Goal: Transaction & Acquisition: Purchase product/service

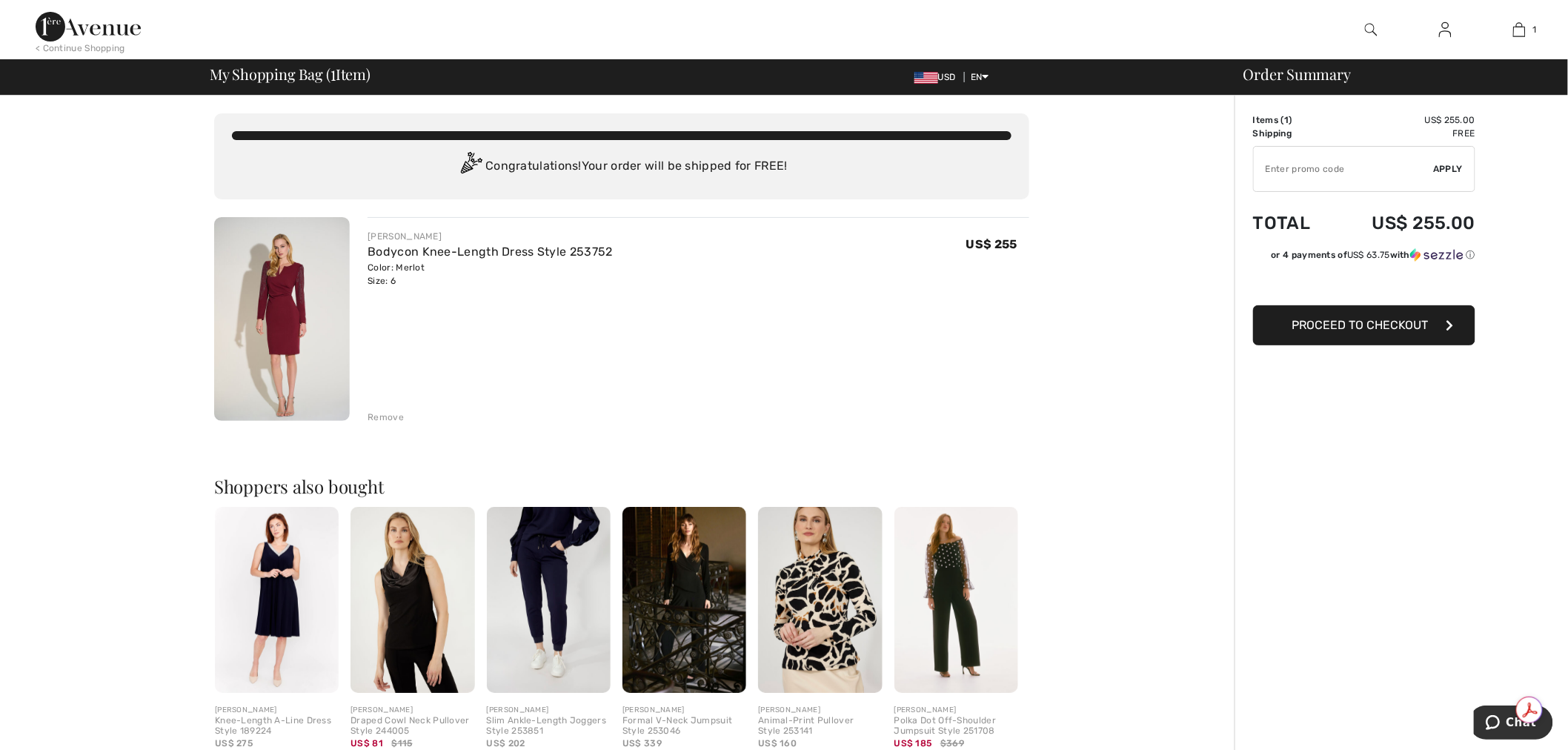
type input "NEW15"
click at [1267, 160] on div "✔ Apply Remove" at bounding box center [1364, 169] width 222 height 46
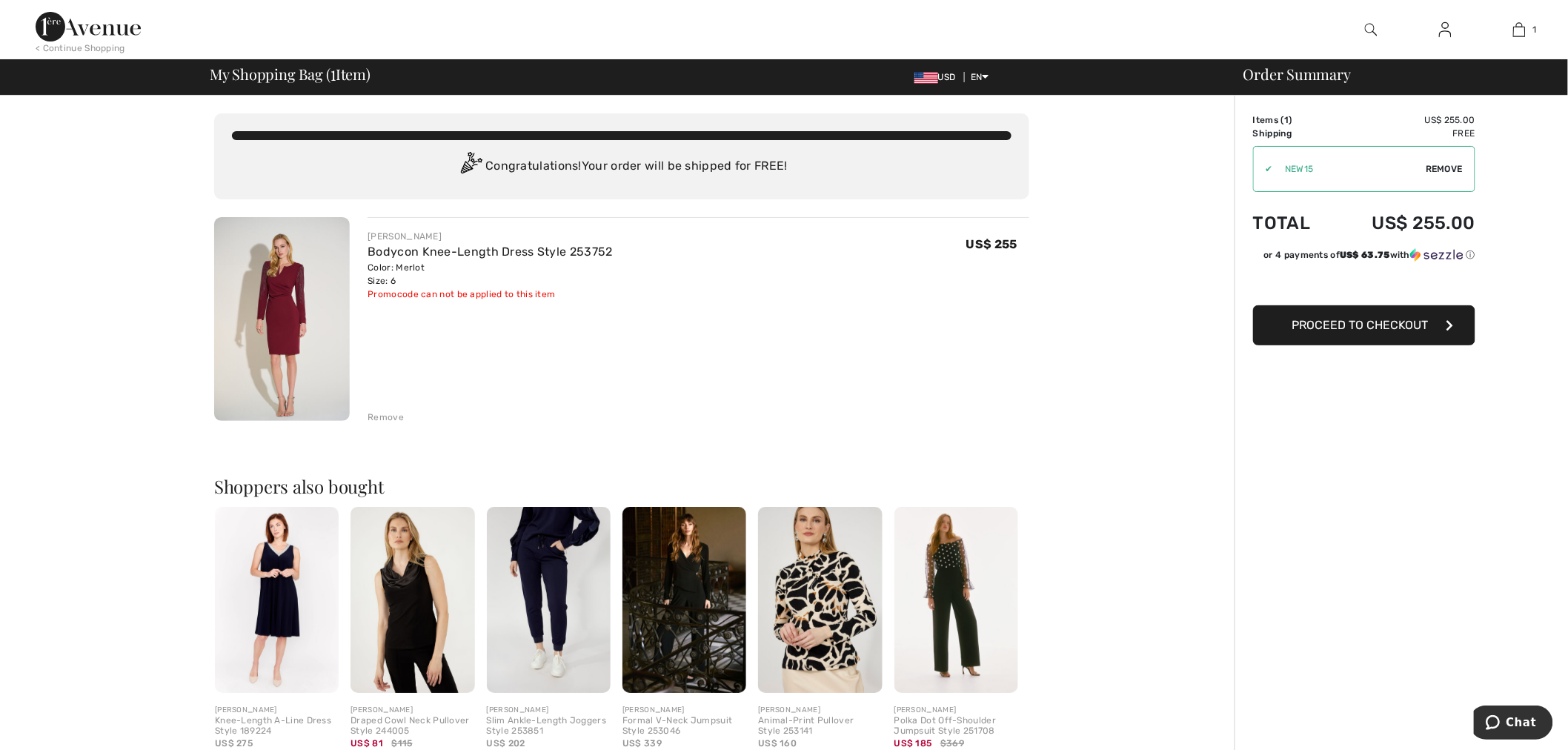
click at [1380, 330] on span "Proceed to Checkout" at bounding box center [1360, 325] width 137 height 14
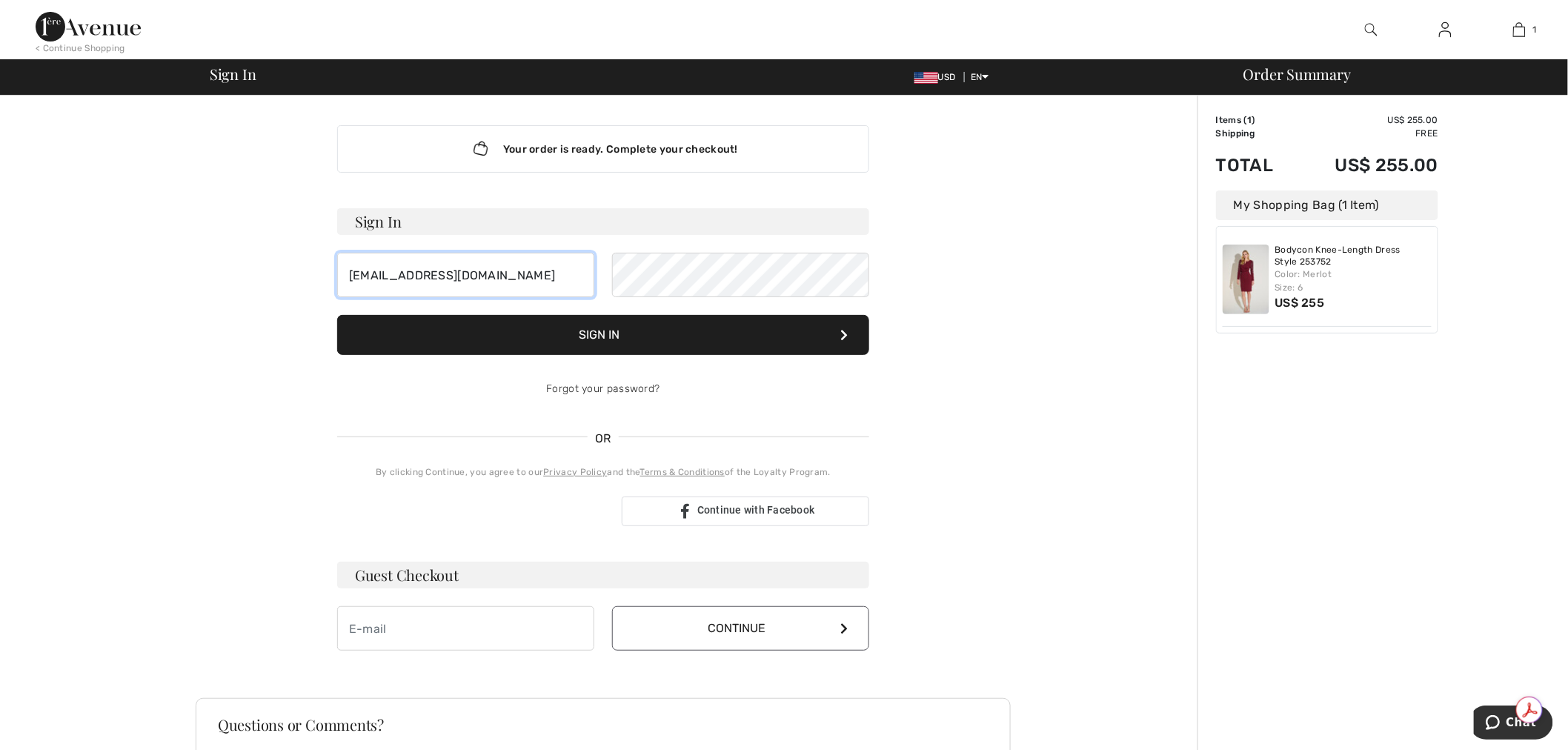
click at [337, 298] on div at bounding box center [337, 298] width 0 height 0
click at [612, 298] on div at bounding box center [612, 298] width 0 height 0
click at [610, 336] on button "Sign In" at bounding box center [603, 335] width 532 height 40
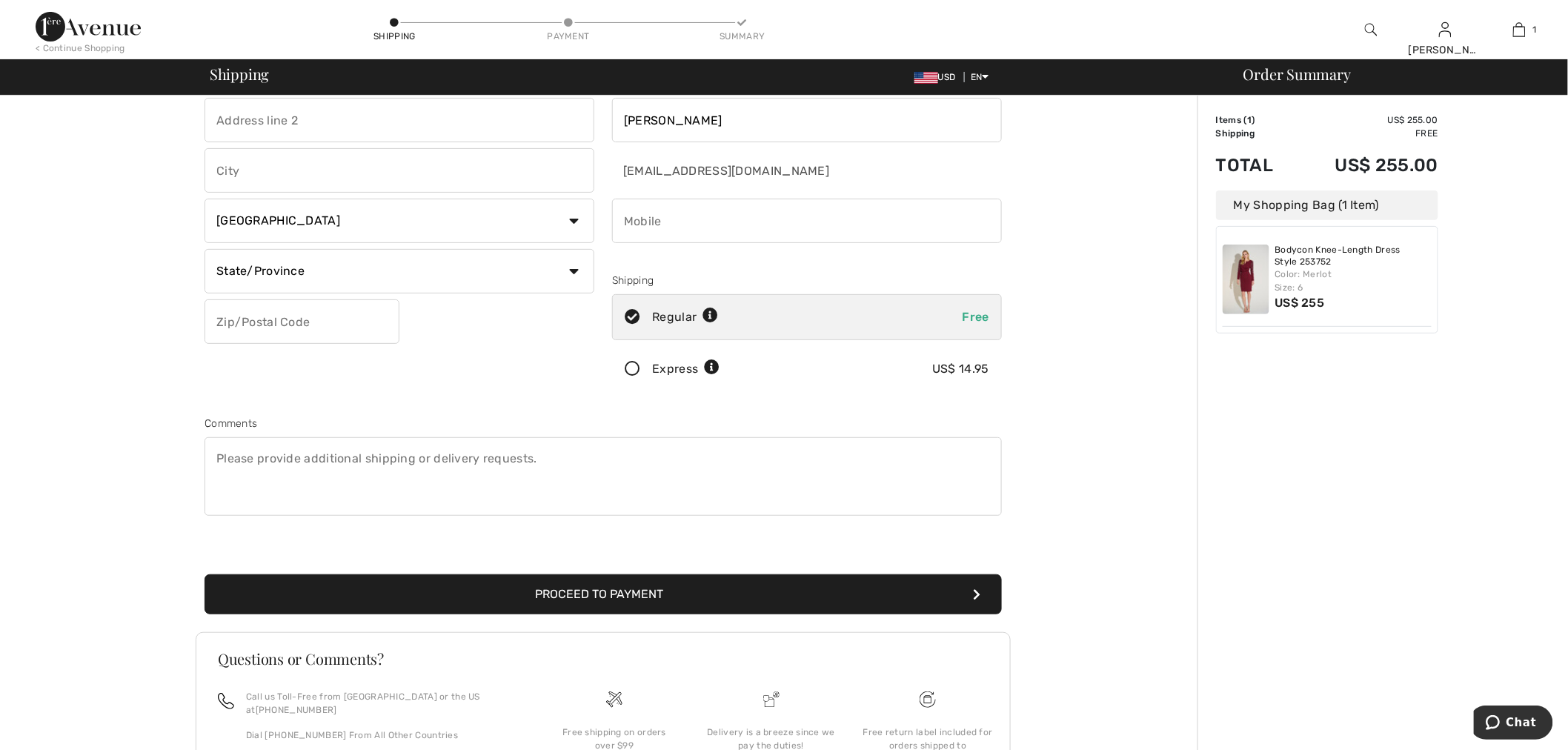
scroll to position [202, 0]
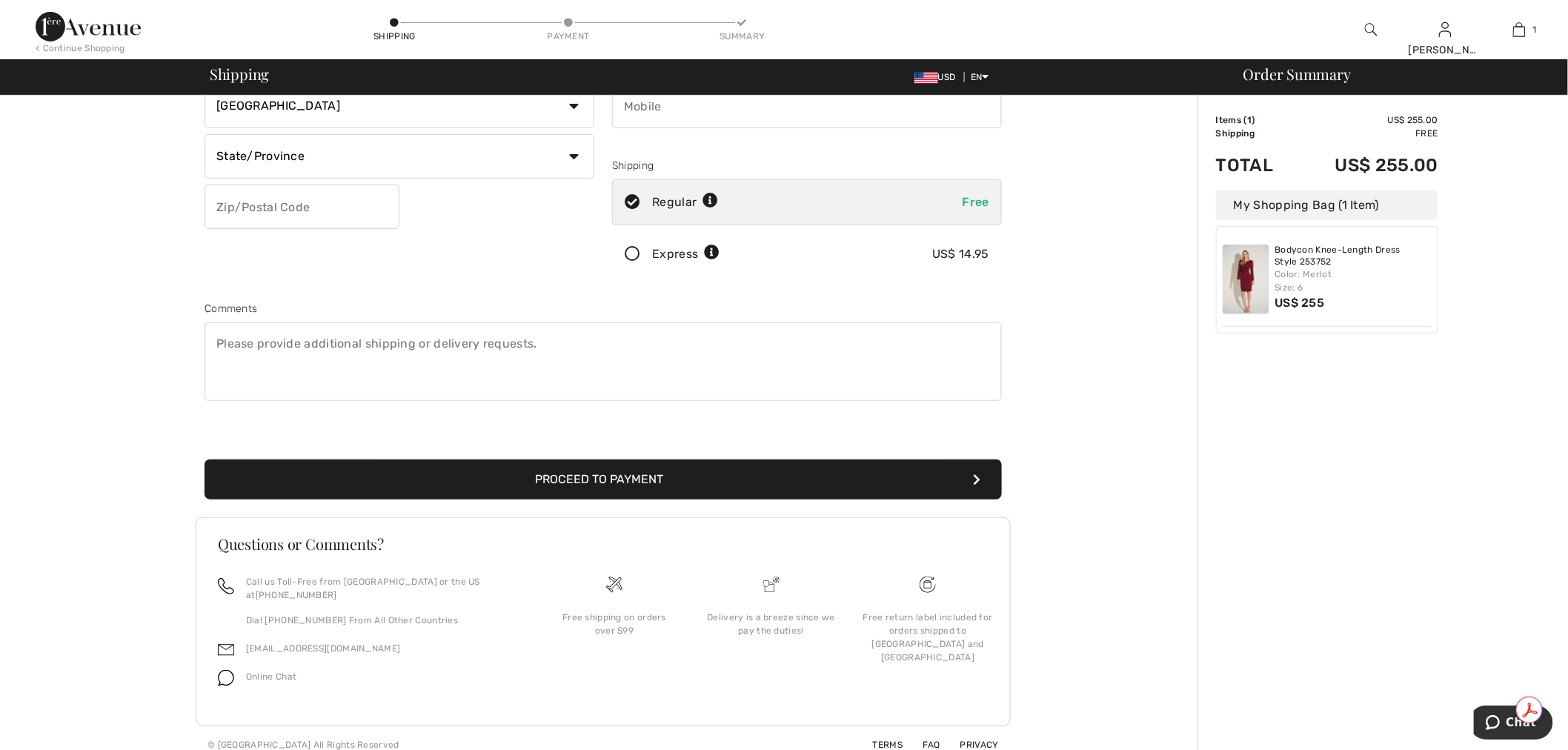
click at [612, 477] on button "Proceed to Payment" at bounding box center [602, 479] width 797 height 40
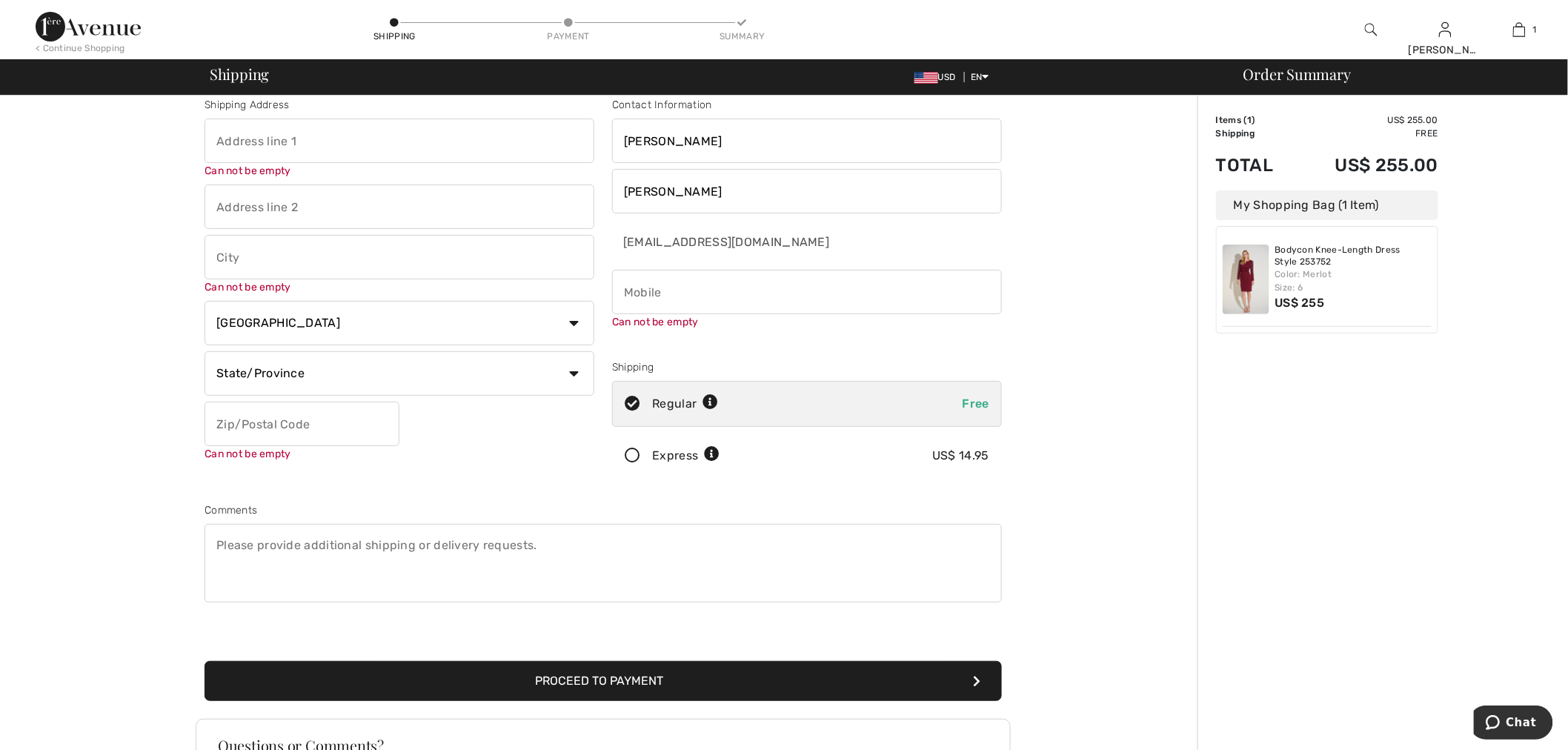
scroll to position [0, 0]
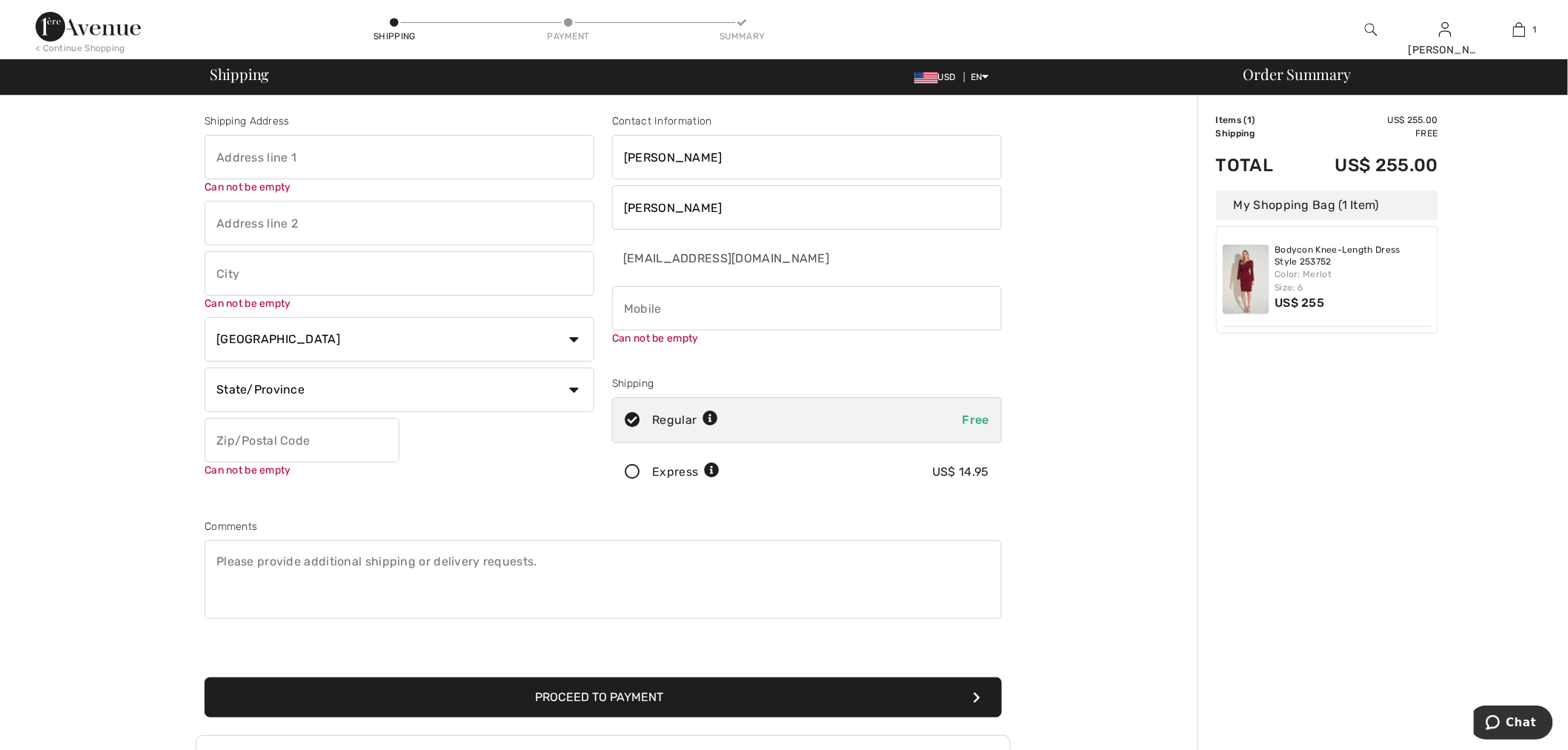
click at [405, 161] on input "text" at bounding box center [399, 157] width 390 height 44
click at [1049, 263] on div "Shipping Address Can not be empty Can not be empty Country Canada United States…" at bounding box center [603, 538] width 1188 height 886
click at [364, 164] on input "text" at bounding box center [399, 157] width 390 height 44
type input "1236 Manchester Dr."
type input "Rockwall"
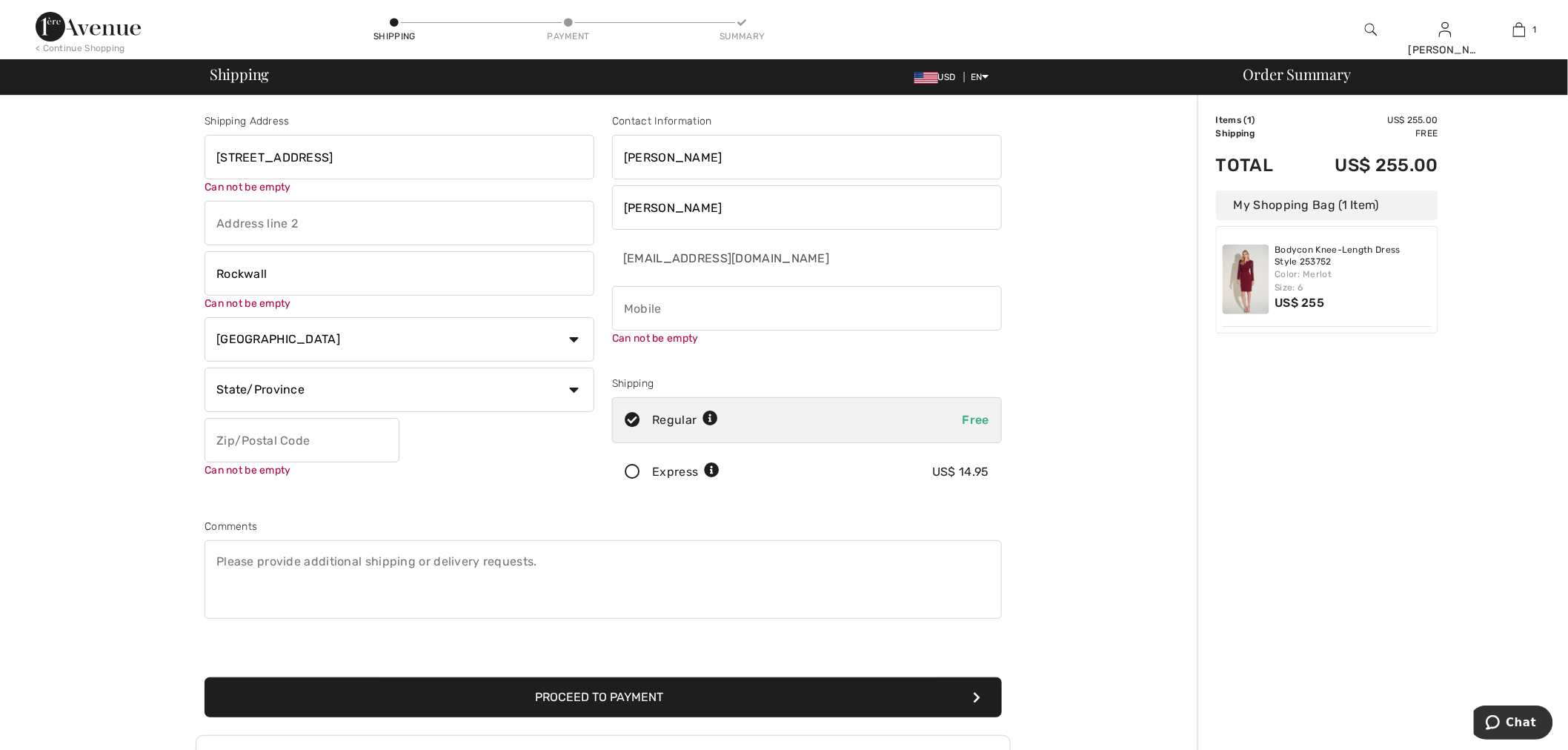
select select "US"
select select "TX"
type input "75032"
type input "2812222444"
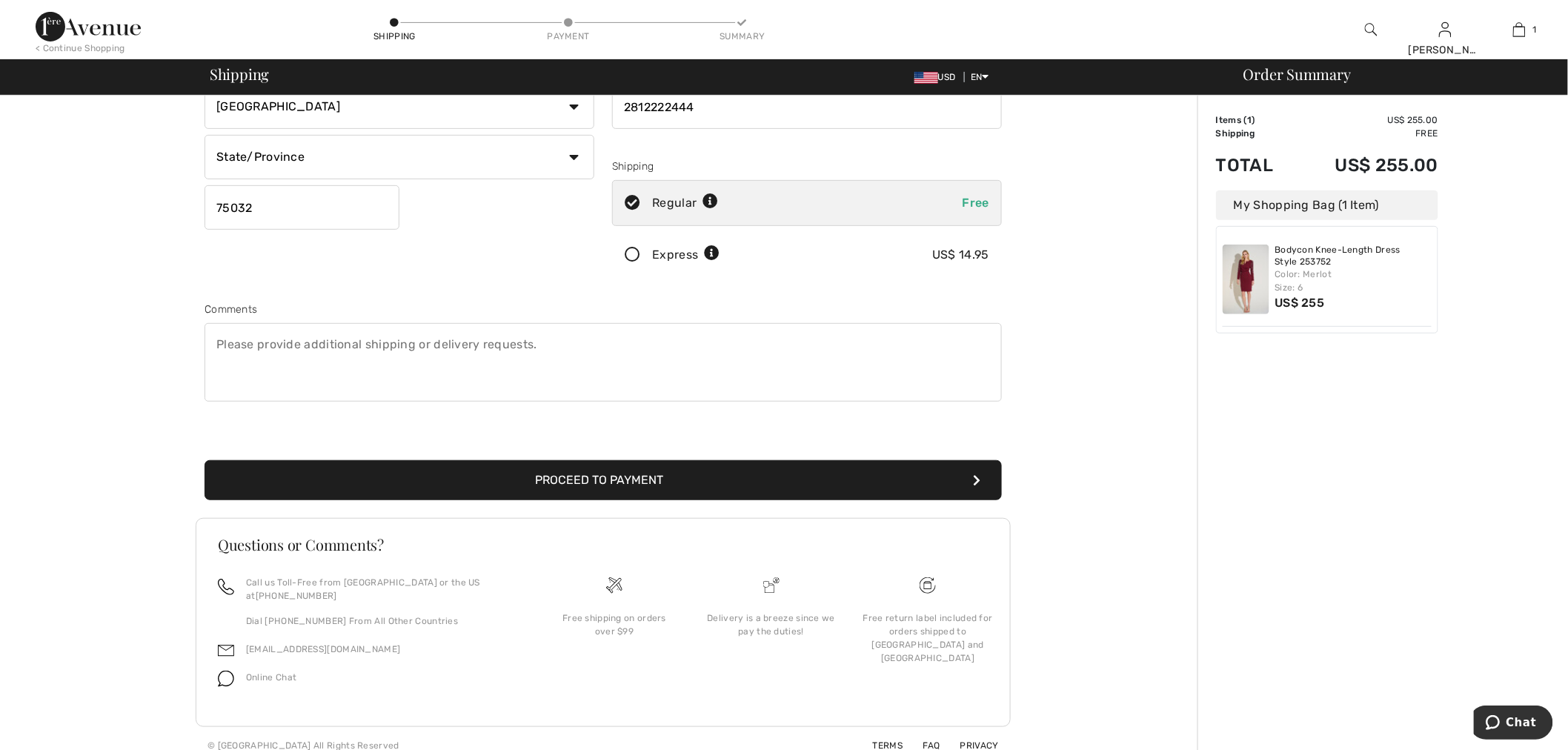
scroll to position [202, 0]
click at [756, 472] on button "Proceed to Payment" at bounding box center [602, 479] width 797 height 40
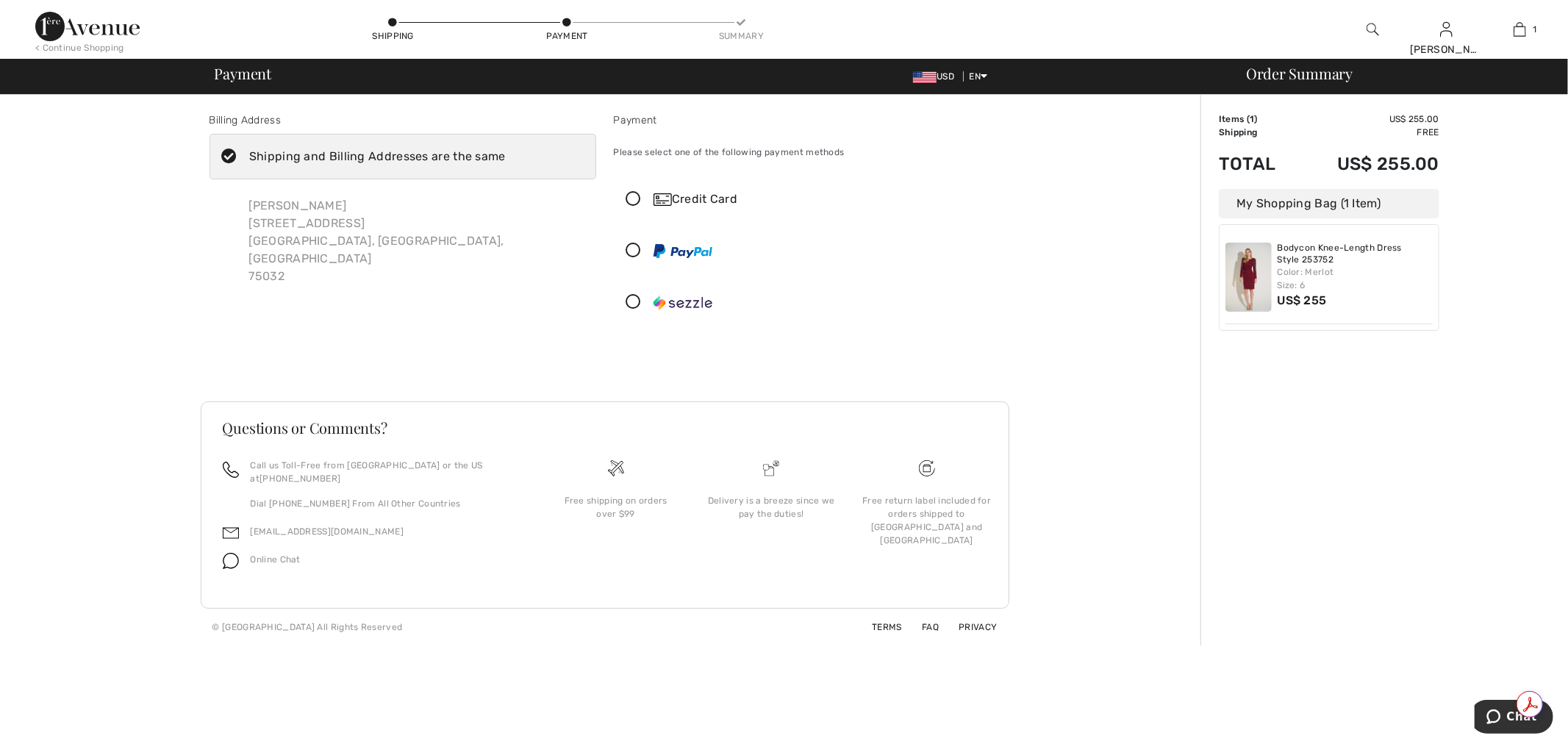
click at [634, 253] on icon at bounding box center [633, 251] width 39 height 15
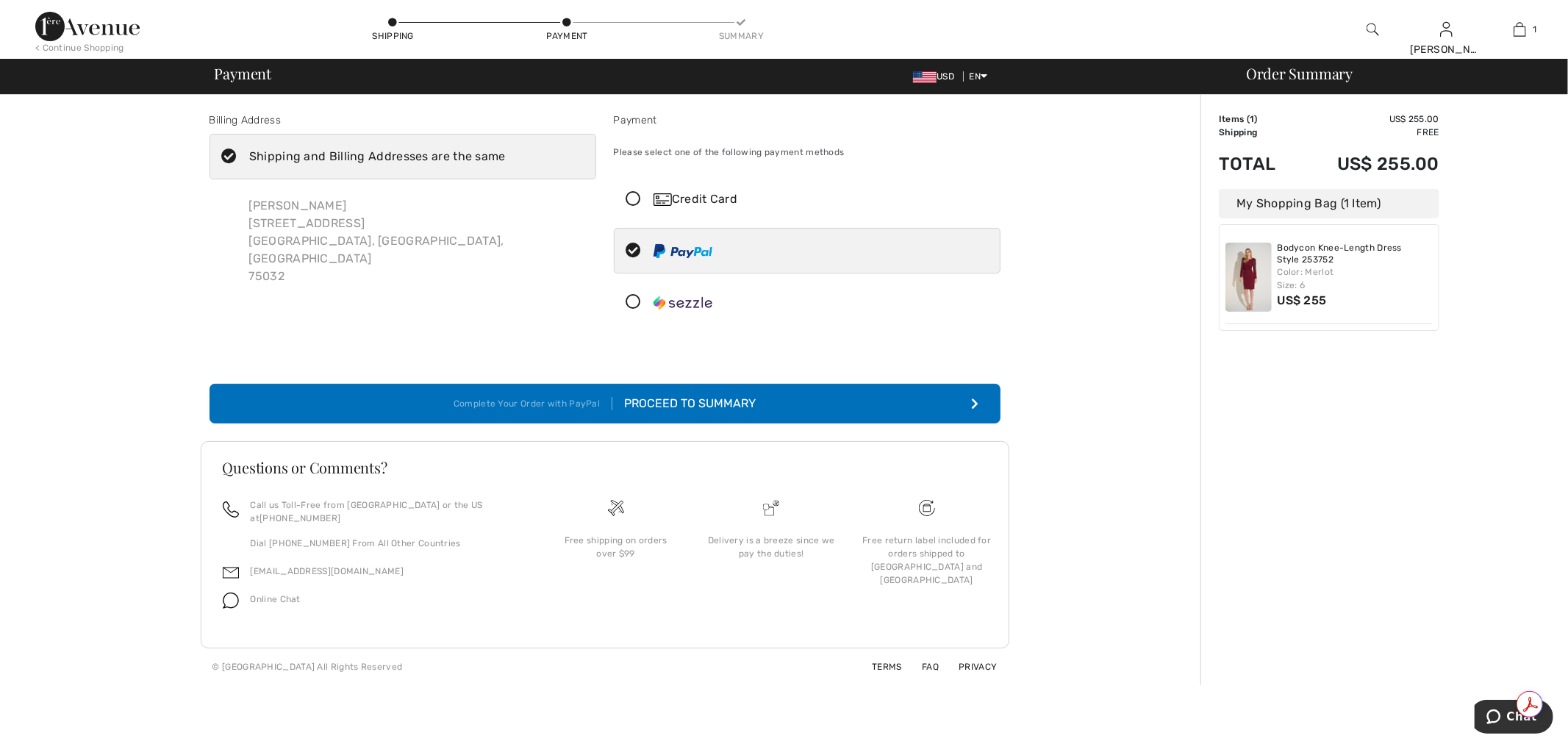
click at [398, 26] on div "Shipping" at bounding box center [394, 29] width 44 height 26
click at [392, 33] on div "Shipping" at bounding box center [394, 36] width 44 height 13
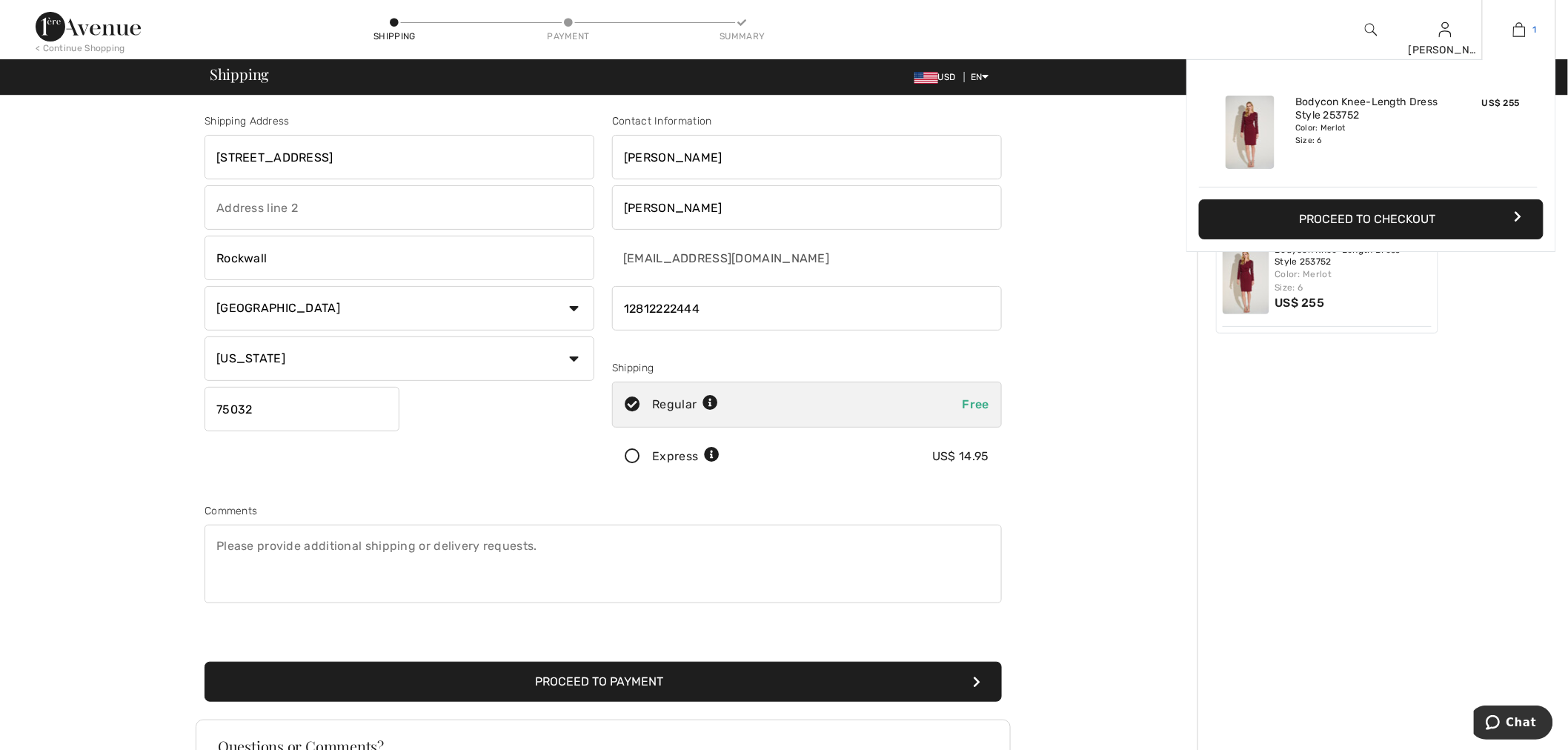
click at [1521, 21] on img at bounding box center [1519, 29] width 13 height 18
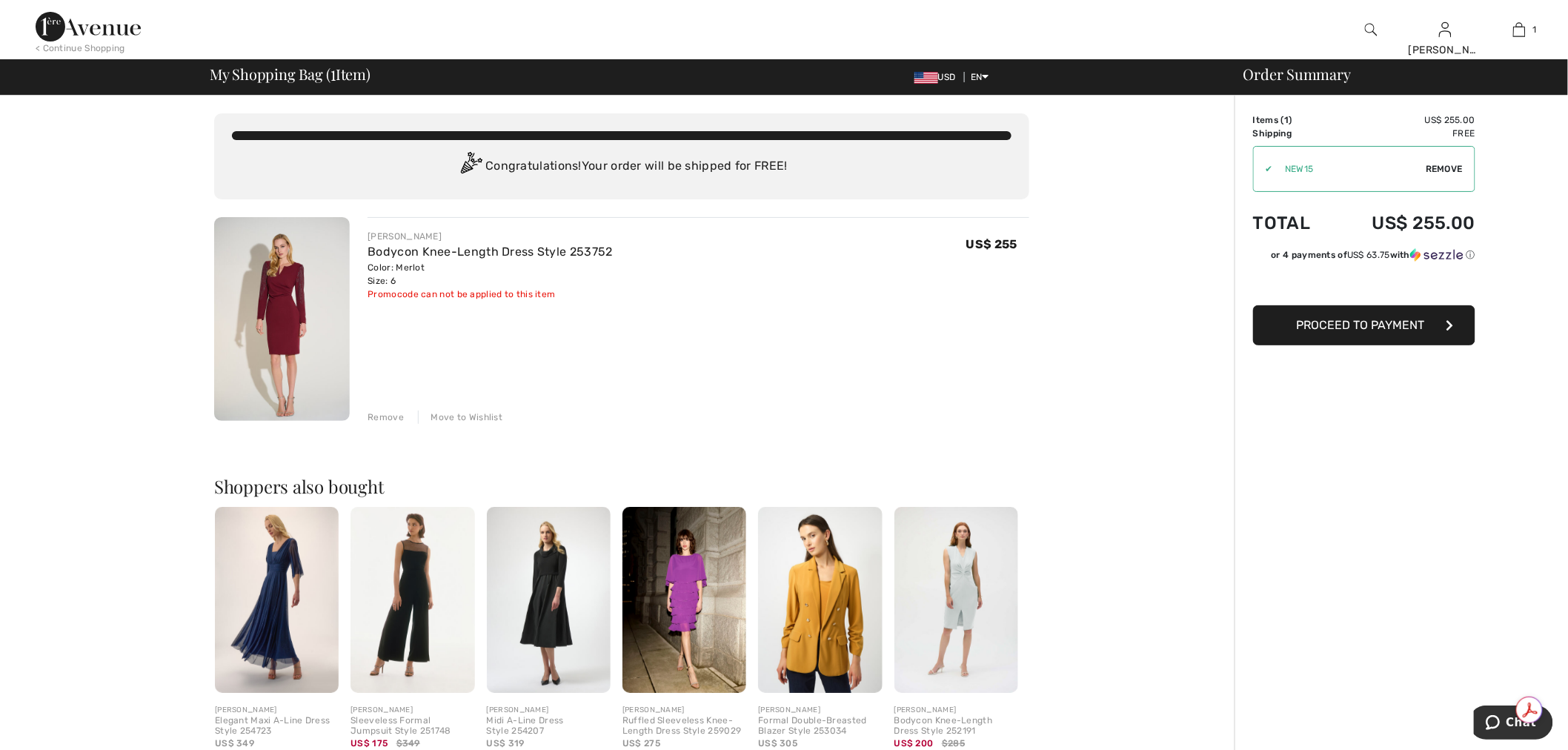
click at [1439, 169] on span "Remove" at bounding box center [1444, 169] width 37 height 13
click at [1299, 169] on input "TEXT" at bounding box center [1344, 169] width 180 height 44
click at [1442, 166] on span "Apply" at bounding box center [1448, 169] width 30 height 13
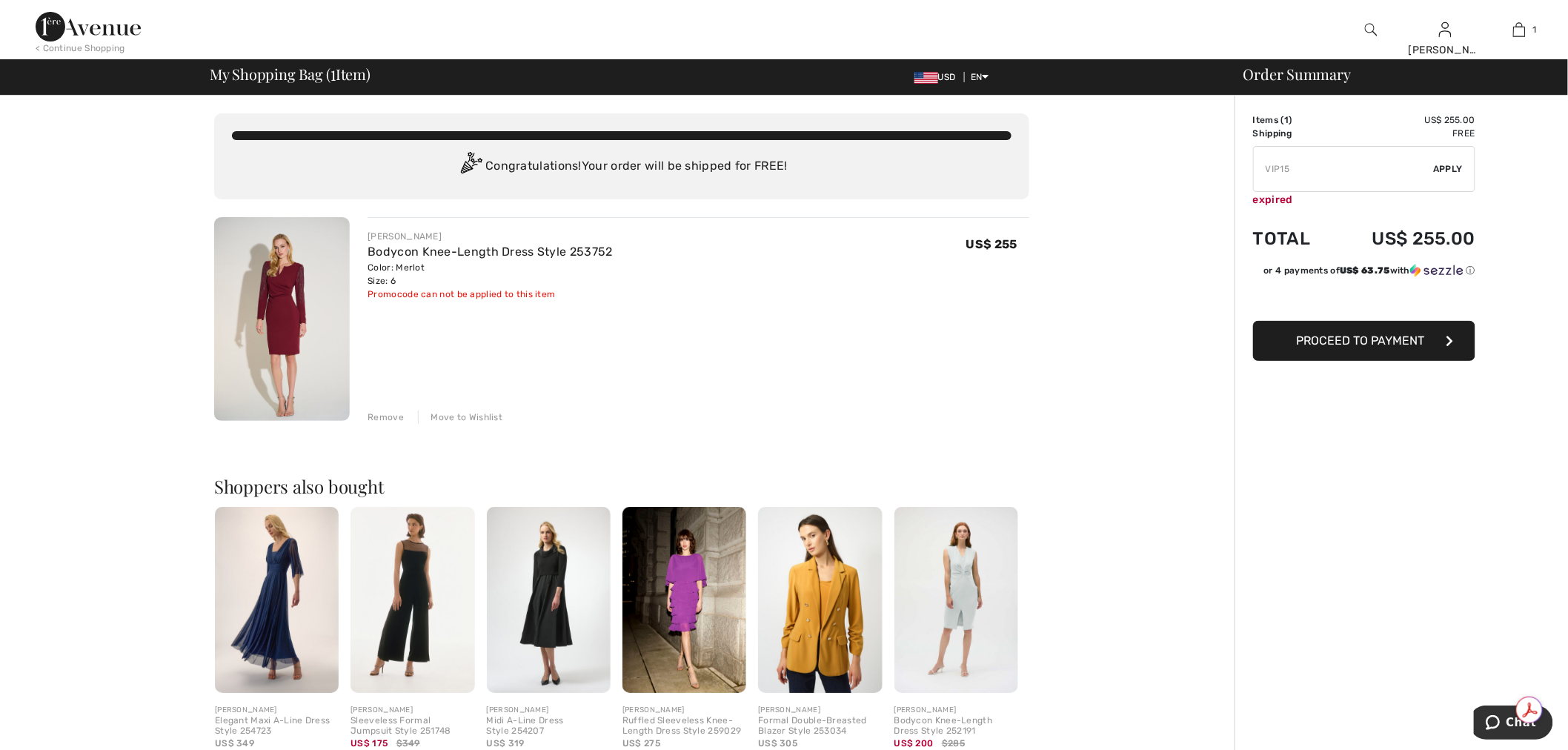
click at [1277, 169] on input "TEXT" at bounding box center [1344, 169] width 180 height 44
type input "STYLE10"
click at [1440, 164] on span "Apply" at bounding box center [1448, 169] width 30 height 13
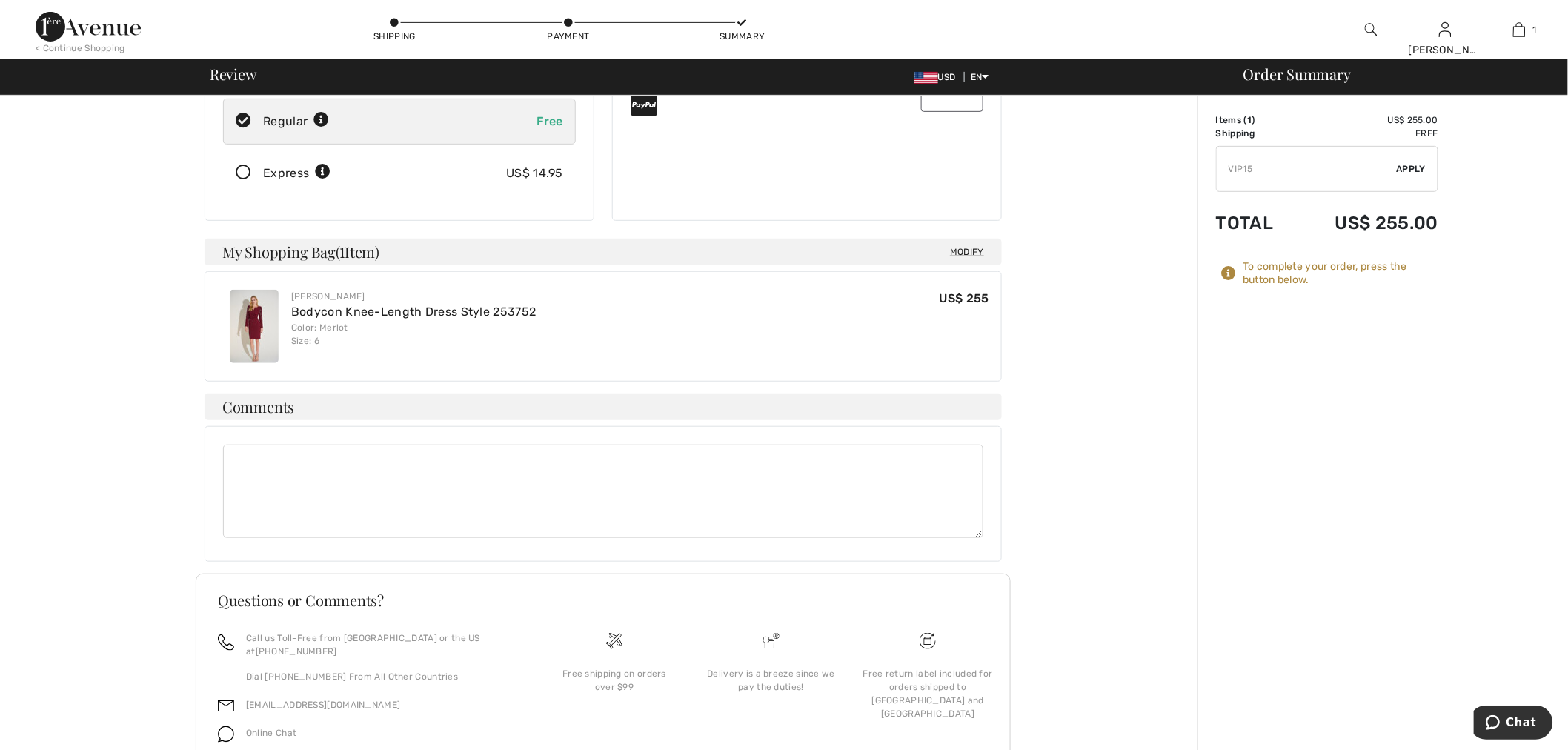
scroll to position [292, 0]
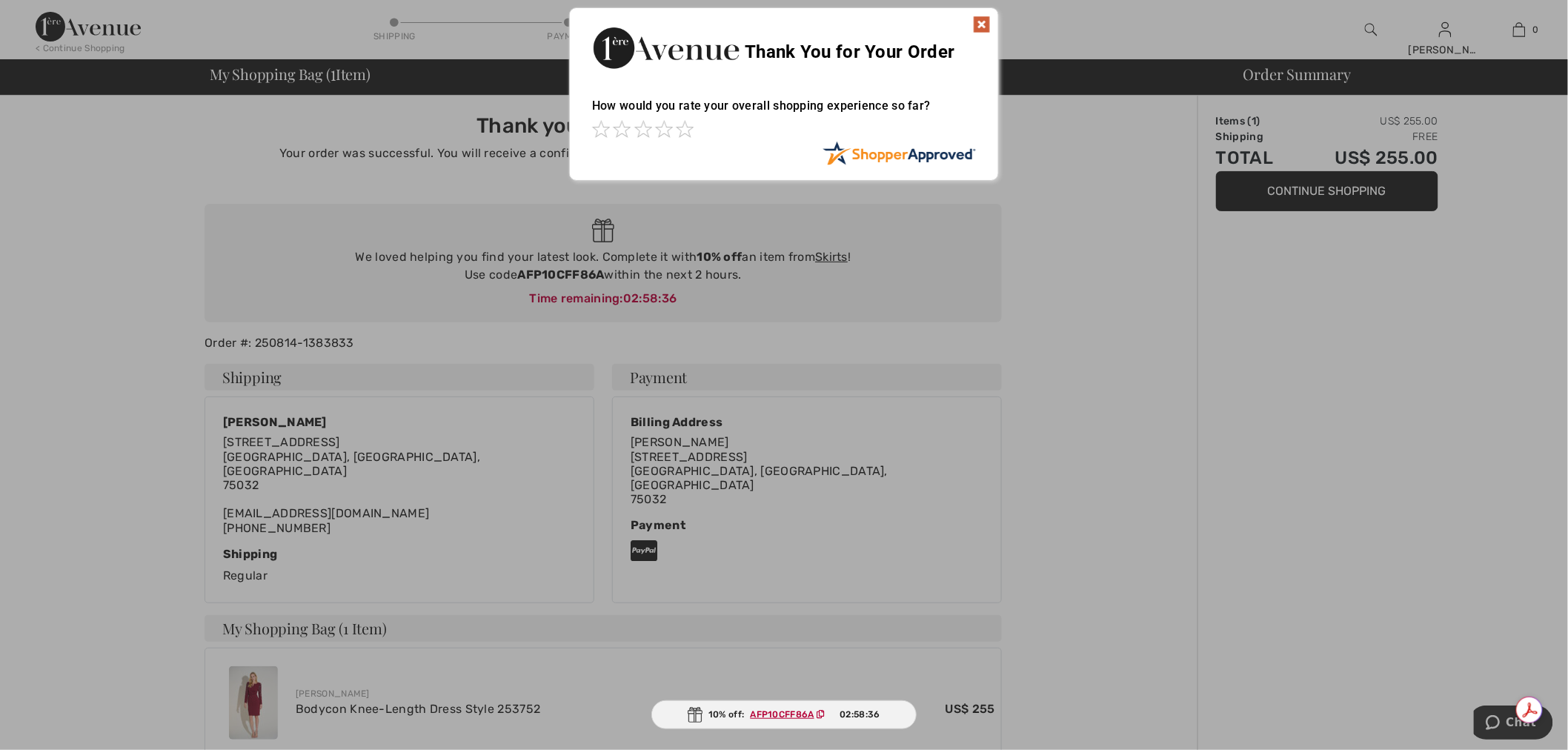
click at [983, 26] on img at bounding box center [982, 24] width 18 height 18
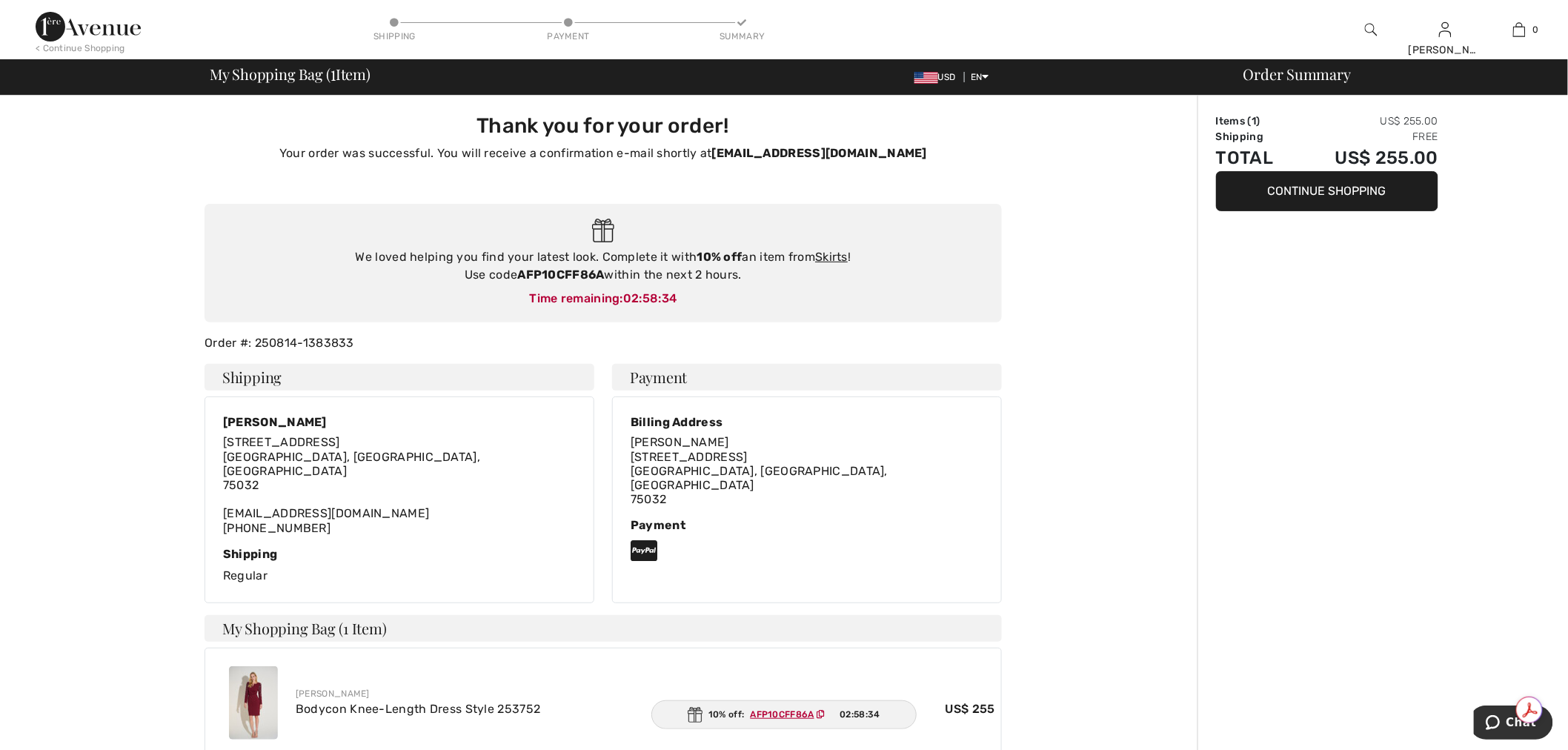
click at [547, 272] on strong "AFP10CFF86A" at bounding box center [561, 275] width 87 height 14
copy div "AFP10CFF86A"
click at [905, 291] on div "Time remaining: 02:58:32" at bounding box center [603, 298] width 767 height 18
click at [831, 253] on link "Skirts" at bounding box center [831, 256] width 33 height 14
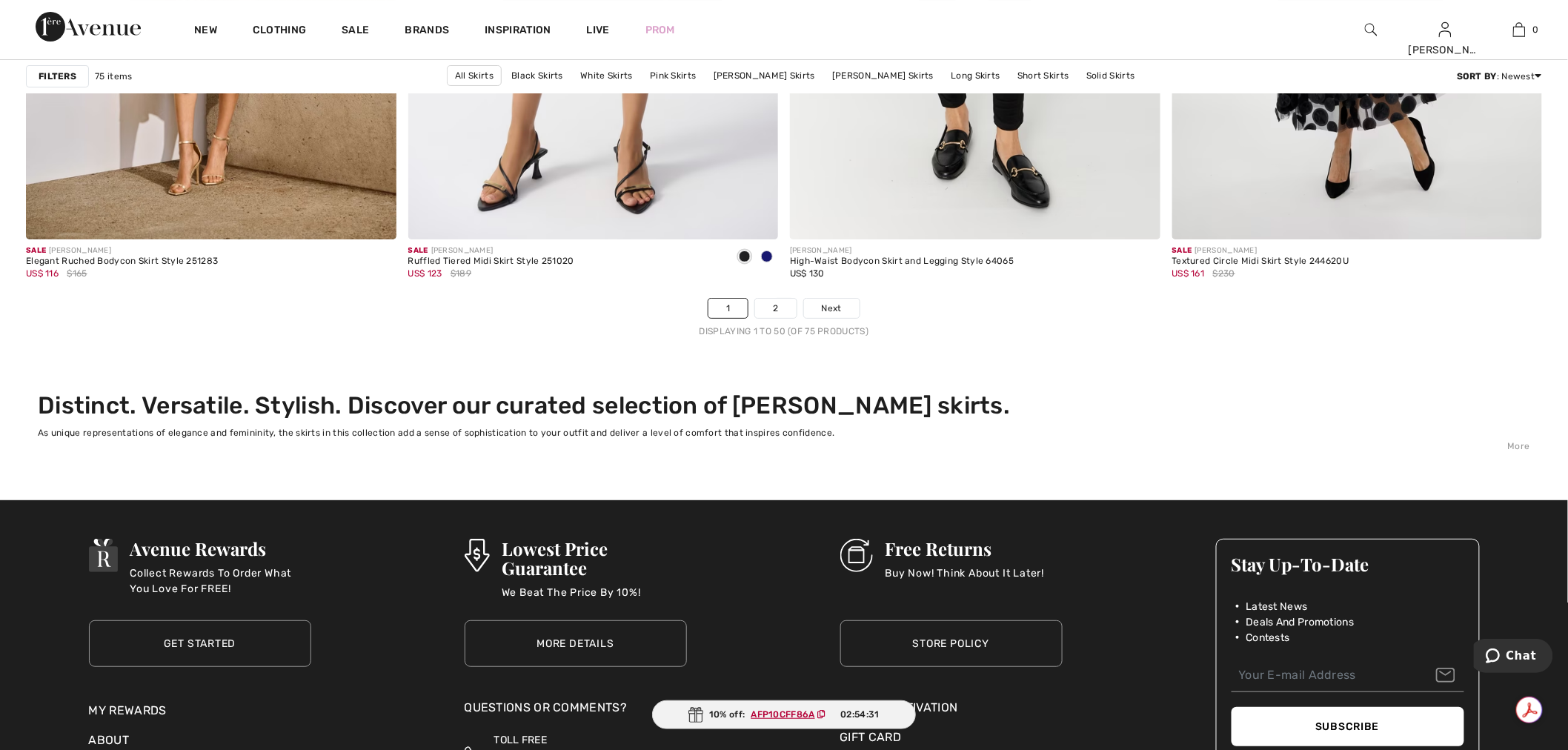
scroll to position [9388, 0]
